Goal: Complete application form

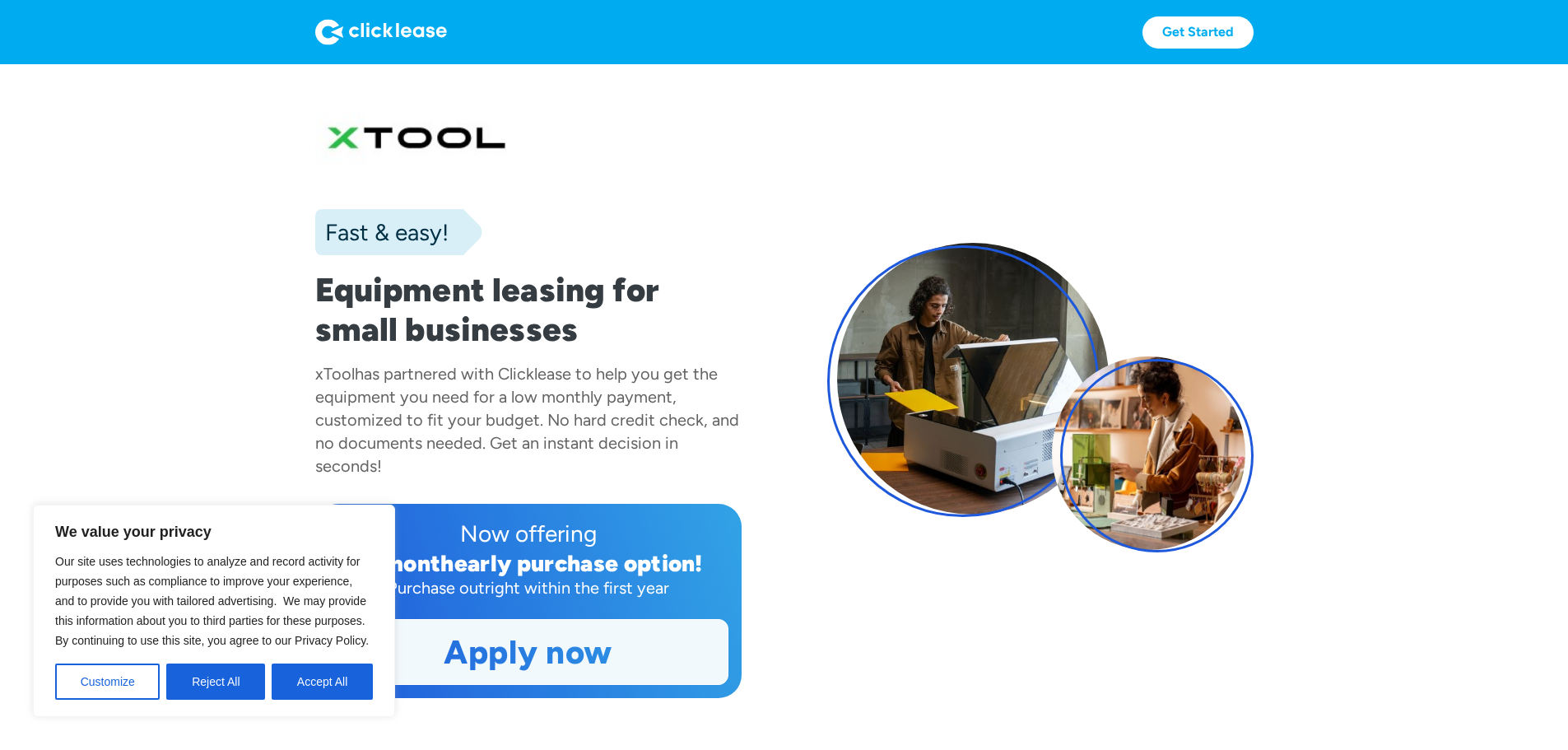
click at [340, 693] on button "Accept All" at bounding box center [322, 681] width 101 height 36
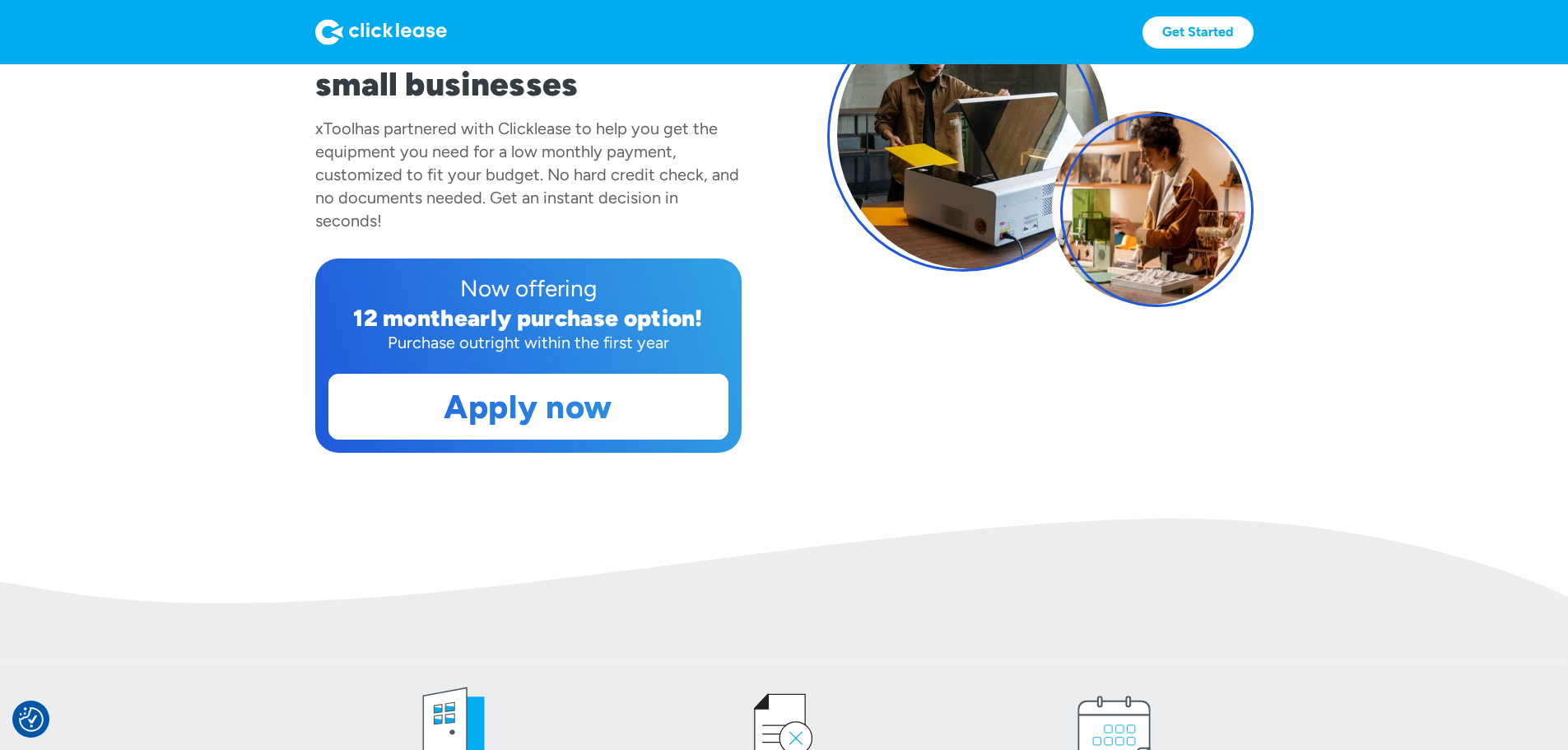
scroll to position [247, 0]
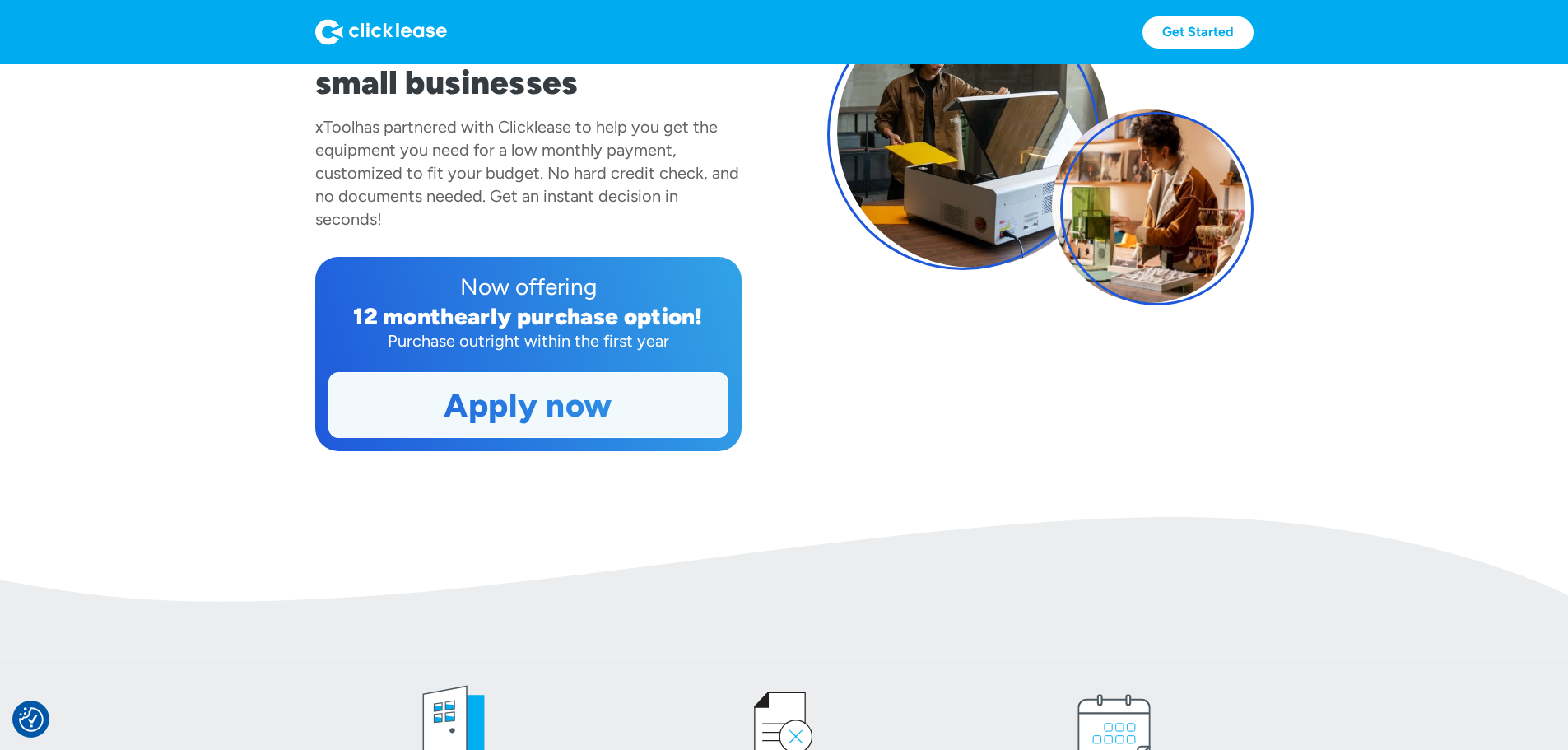
click at [522, 436] on link "Apply now" at bounding box center [528, 404] width 399 height 64
